Goal: Information Seeking & Learning: Learn about a topic

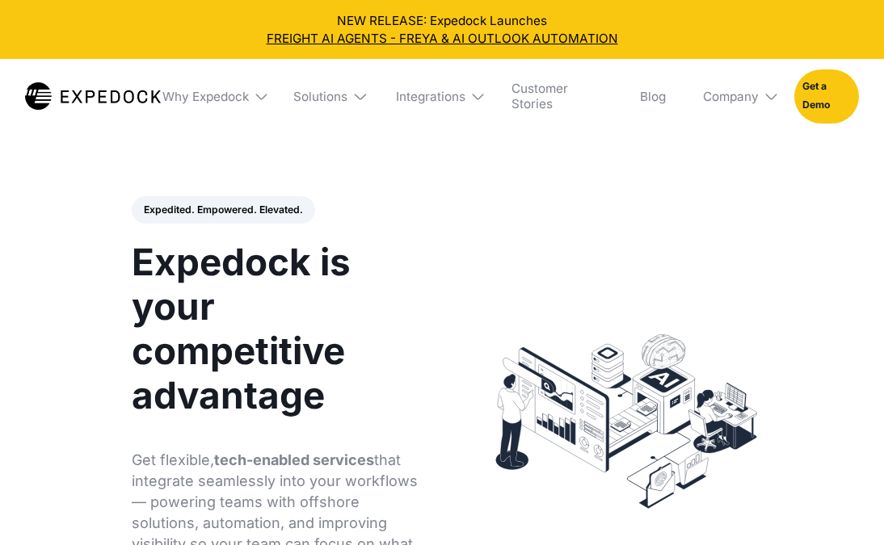
select select
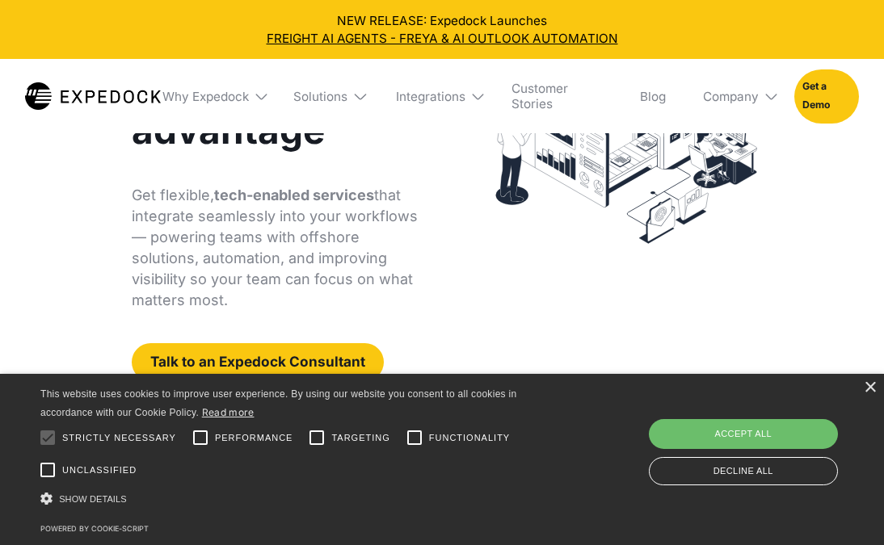
scroll to position [266, 0]
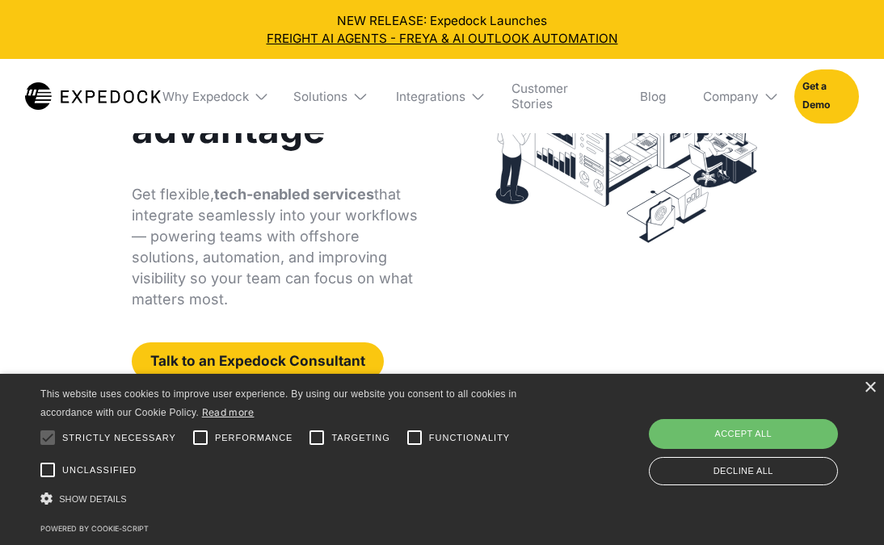
click at [564, 292] on div "Expedited. Empowered. Elevated. Automate Freight Document Extraction at 99.97% …" at bounding box center [442, 156] width 653 height 450
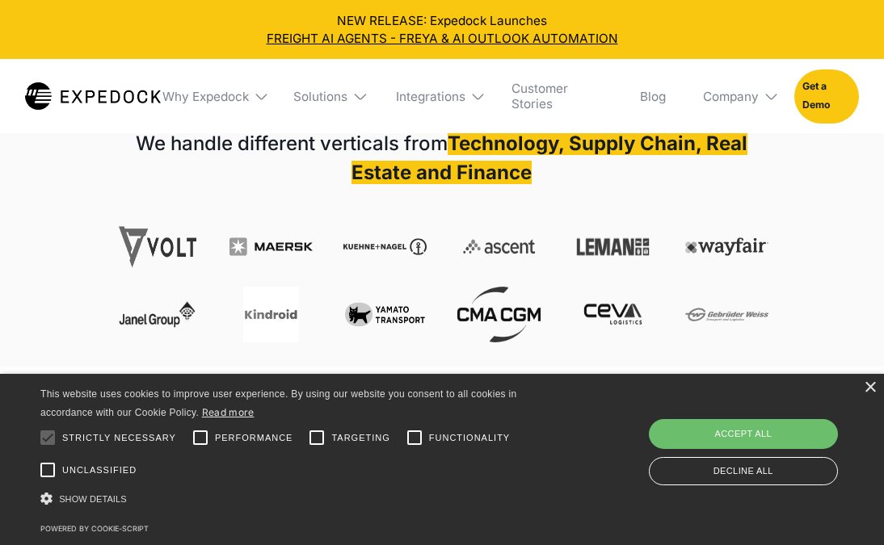
scroll to position [615, 0]
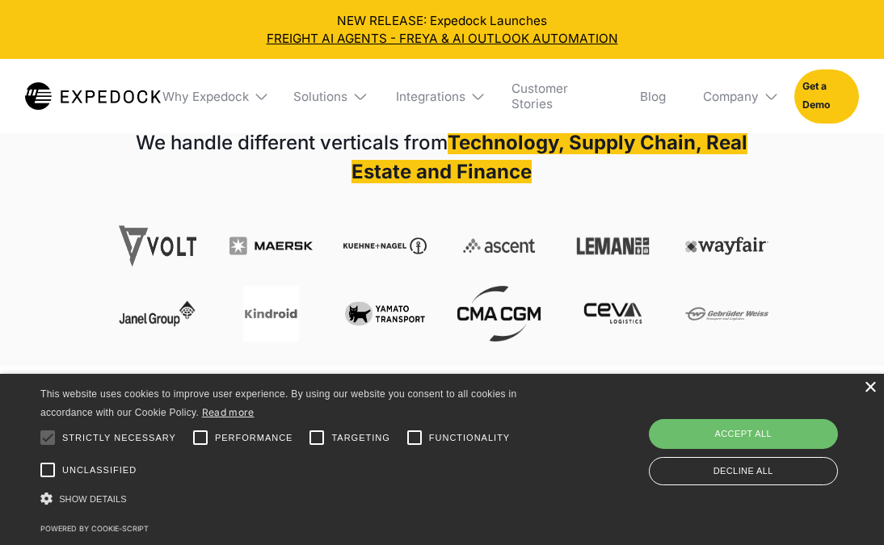
click at [872, 388] on div "×" at bounding box center [869, 388] width 12 height 12
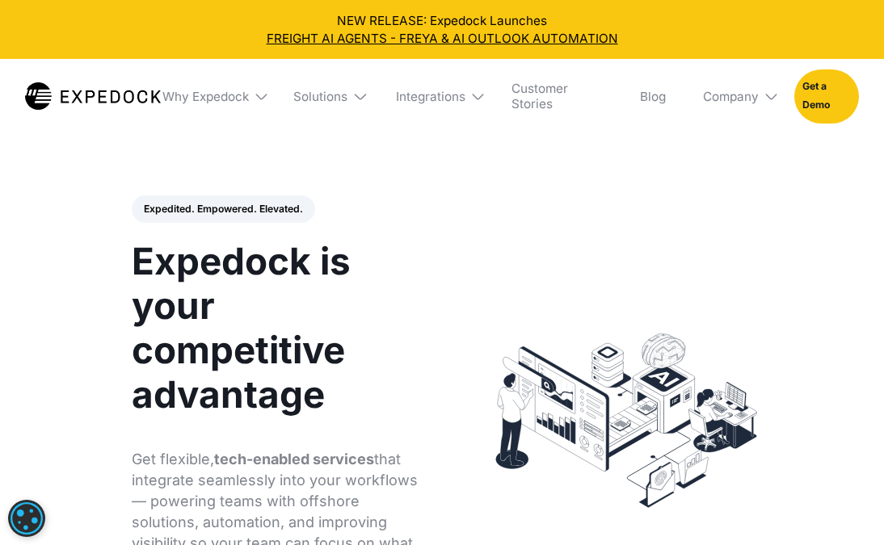
scroll to position [0, 0]
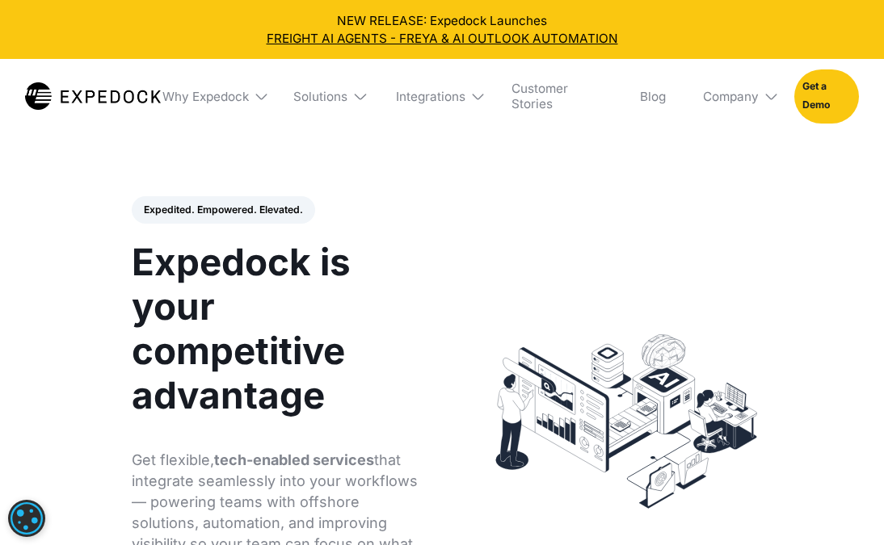
click at [769, 93] on img at bounding box center [770, 96] width 15 height 15
click at [750, 155] on link "About Us" at bounding box center [736, 153] width 91 height 40
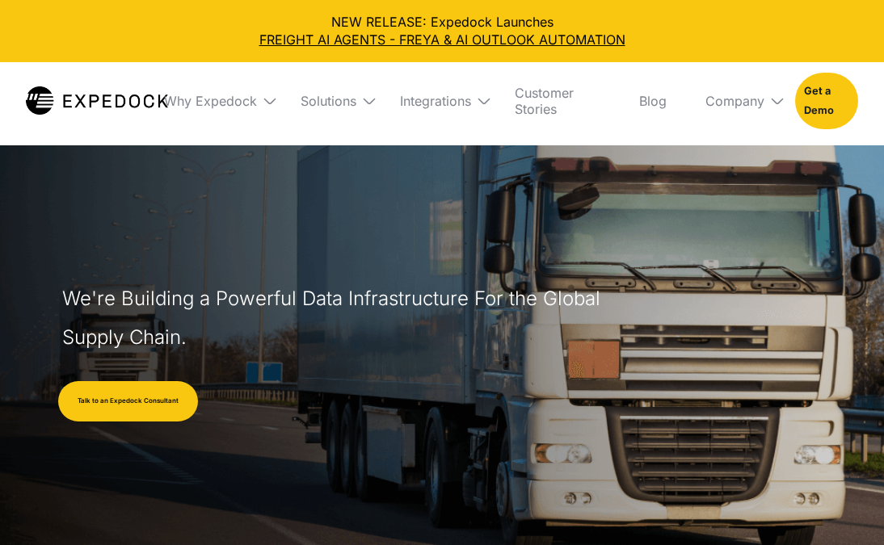
select select
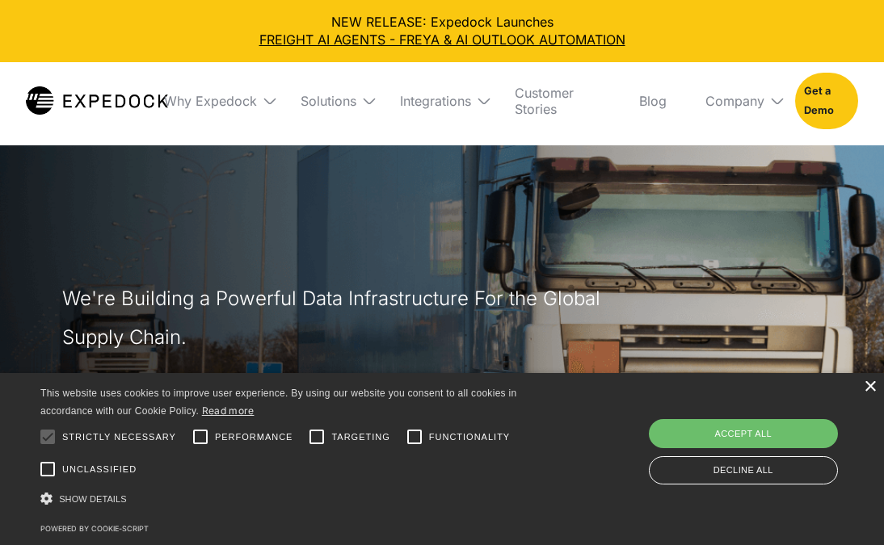
click at [866, 386] on div "×" at bounding box center [869, 387] width 12 height 12
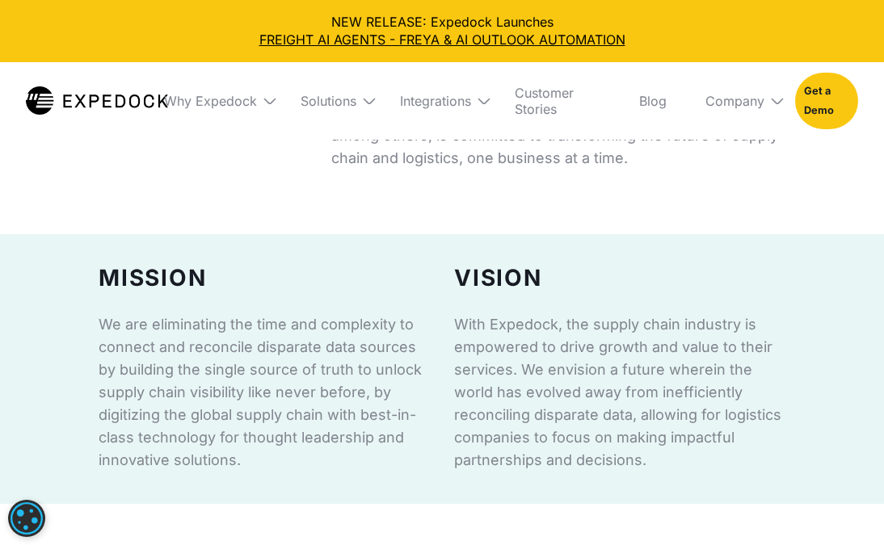
scroll to position [893, 0]
drag, startPoint x: 595, startPoint y: 329, endPoint x: 733, endPoint y: 328, distance: 137.3
click at [733, 328] on p "With Expedock, the supply chain industry is empowered to drive growth and value…" at bounding box center [619, 393] width 331 height 158
click at [746, 380] on p "With Expedock, the supply chain industry is empowered to drive growth and value…" at bounding box center [619, 393] width 331 height 158
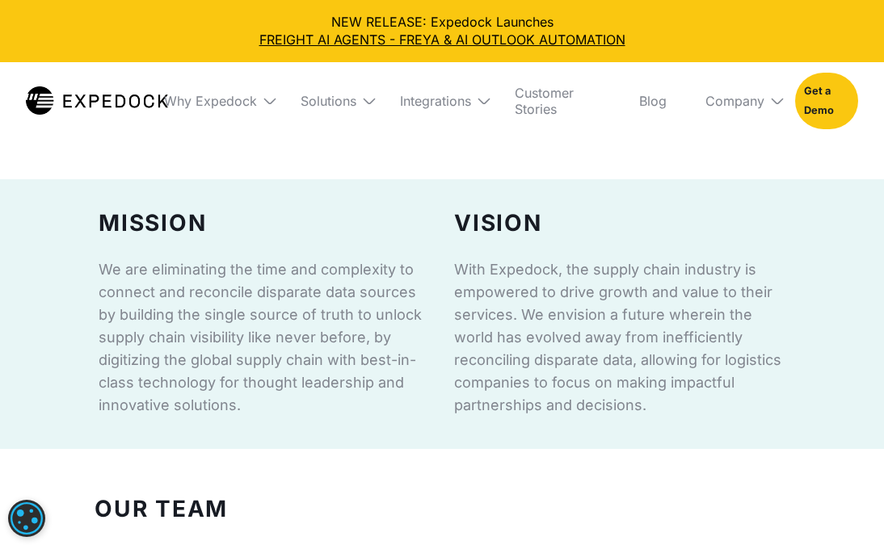
scroll to position [1003, 0]
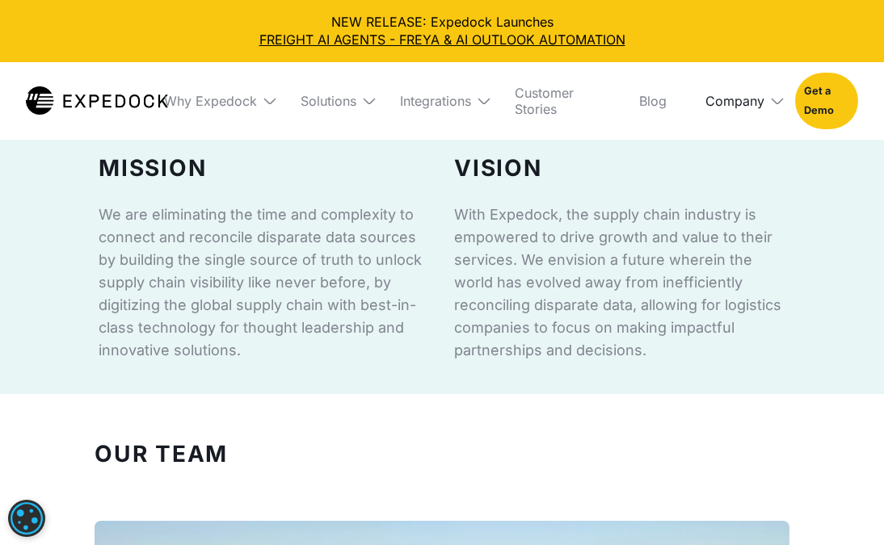
click at [757, 100] on div "Company" at bounding box center [734, 101] width 59 height 16
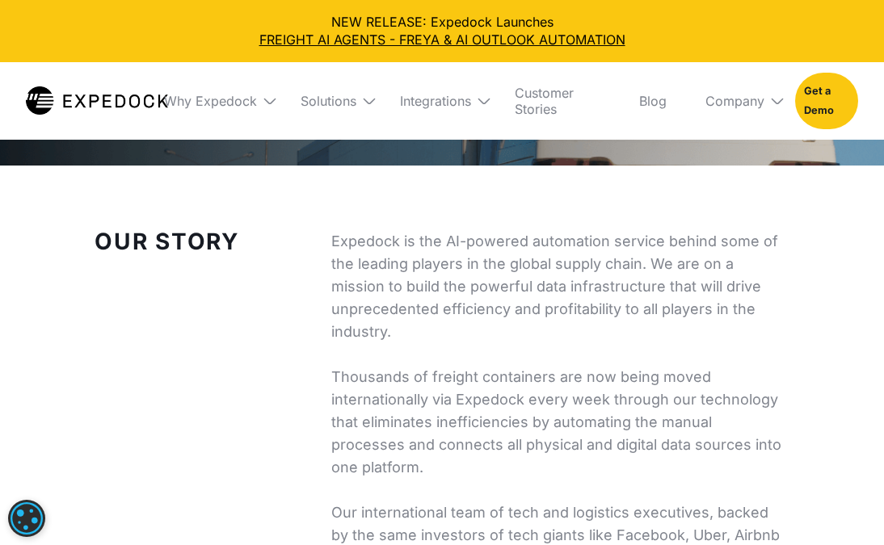
scroll to position [0, 0]
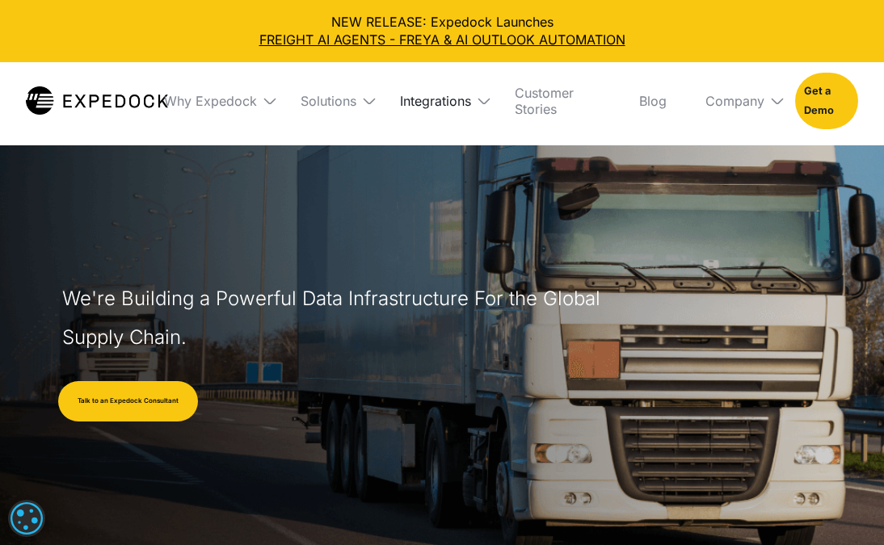
click at [462, 101] on div "Integrations" at bounding box center [435, 101] width 71 height 16
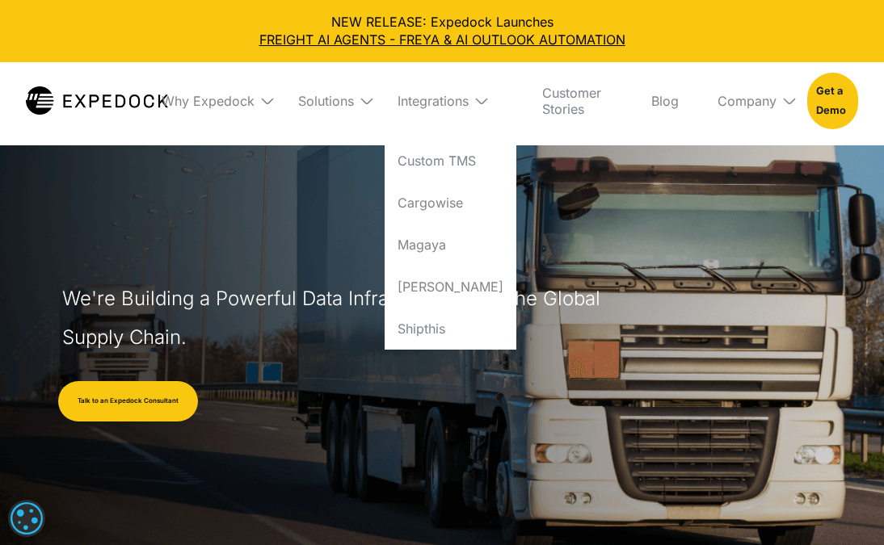
click at [360, 102] on img at bounding box center [367, 101] width 16 height 16
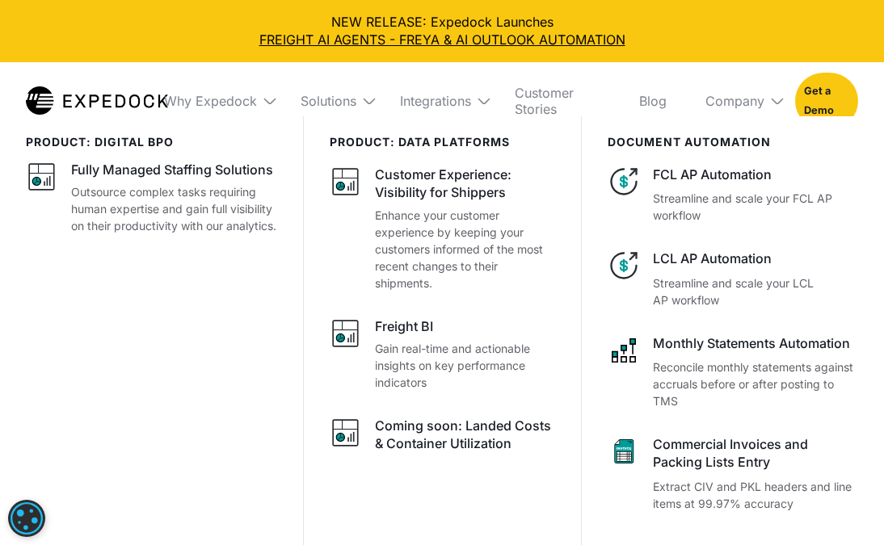
scroll to position [309, 0]
